Goal: Find specific page/section: Find specific page/section

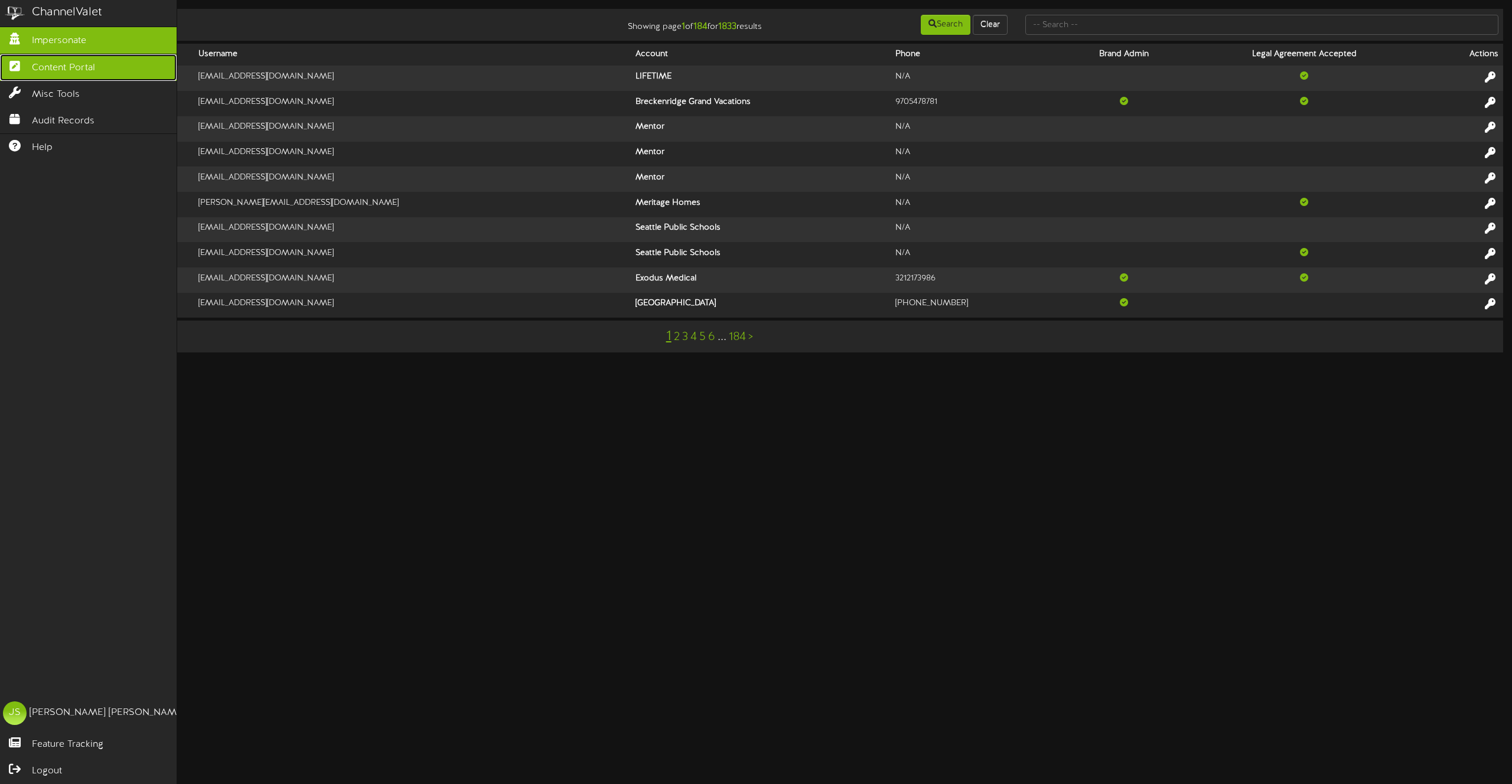
click at [56, 70] on span "Content Portal" at bounding box center [63, 68] width 63 height 14
